Goal: Task Accomplishment & Management: Manage account settings

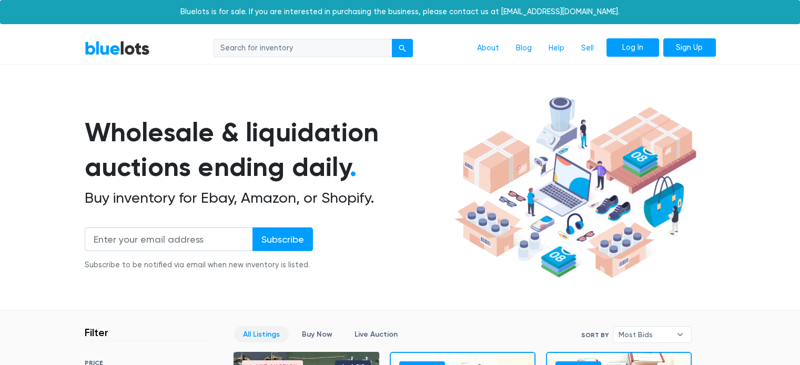
click at [626, 49] on link "Log In" at bounding box center [632, 47] width 53 height 19
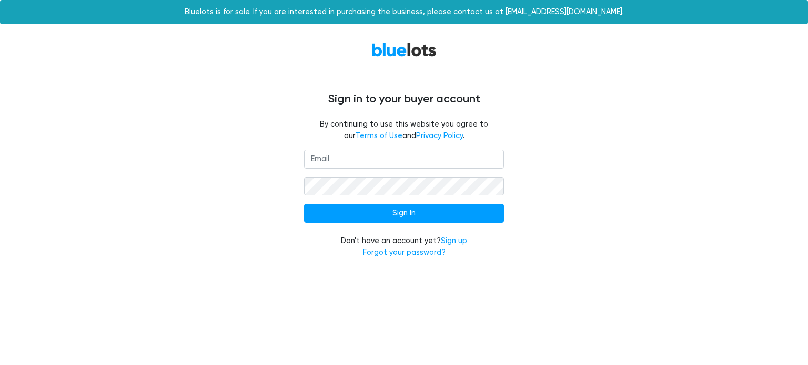
click at [321, 158] on input "email" at bounding box center [404, 159] width 200 height 19
type input "[EMAIL_ADDRESS][DOMAIN_NAME]"
click at [304, 204] on input "Sign In" at bounding box center [404, 213] width 200 height 19
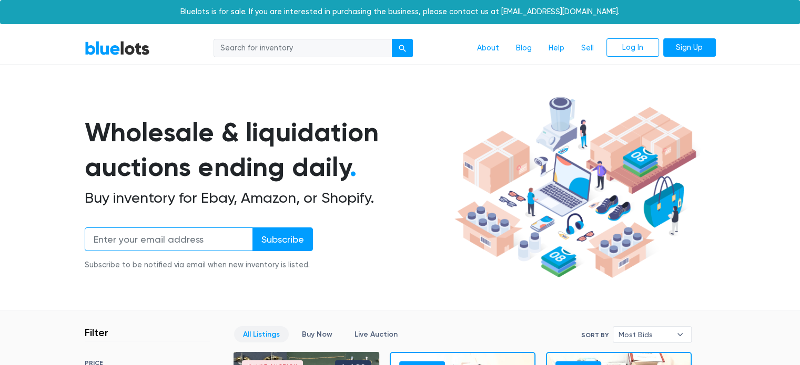
click at [181, 247] on input "email" at bounding box center [169, 240] width 168 height 24
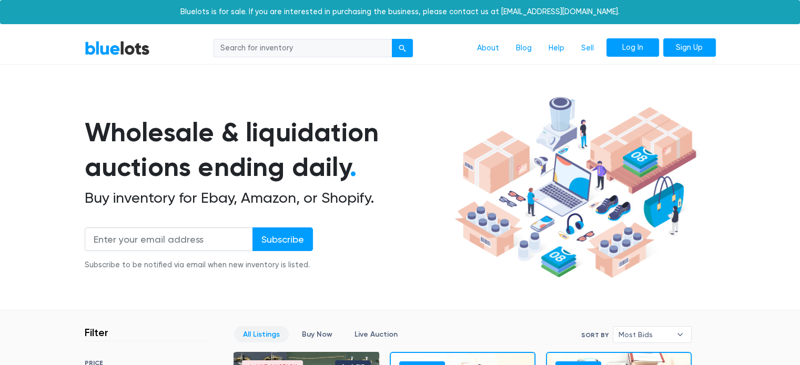
click at [644, 48] on link "Log In" at bounding box center [632, 47] width 53 height 19
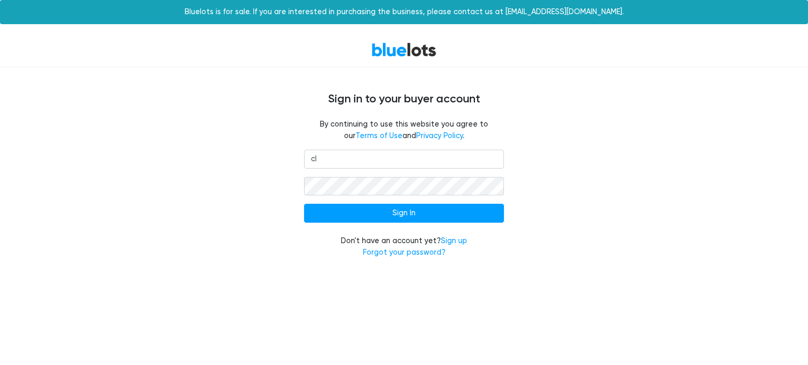
type input "[EMAIL_ADDRESS][DOMAIN_NAME]"
